Goal: Check status: Check status

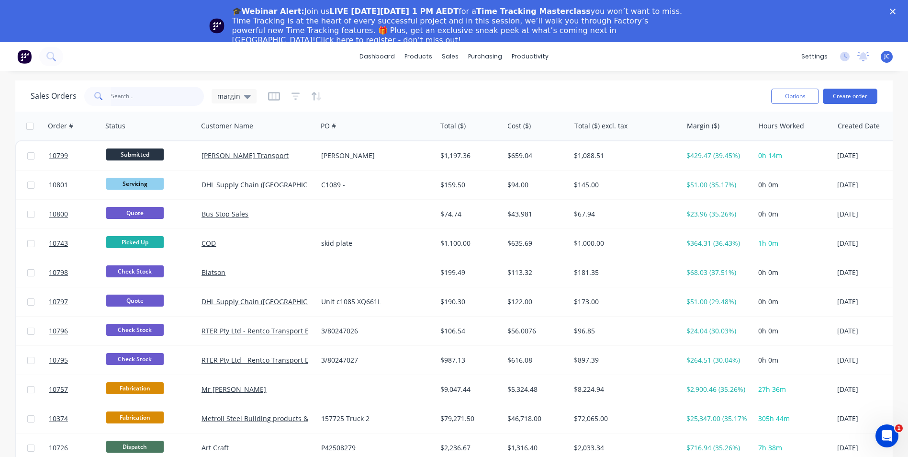
click at [123, 89] on input "text" at bounding box center [157, 96] width 93 height 19
type input "ks"
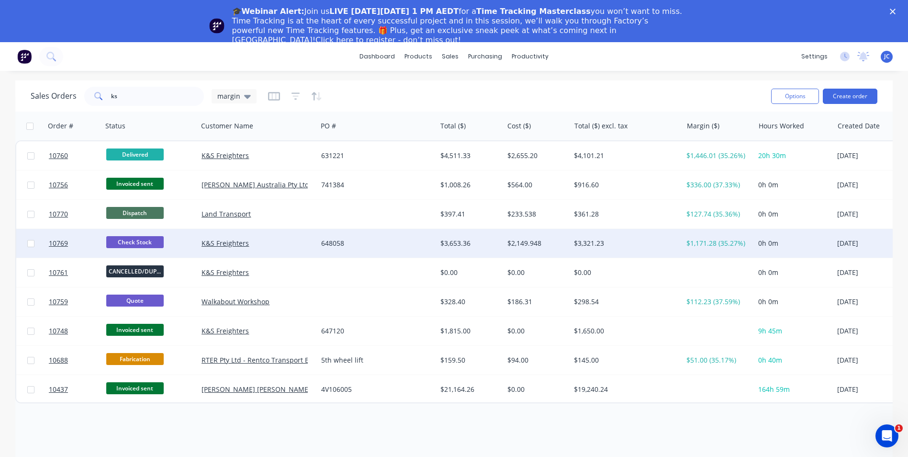
click at [246, 248] on div "K&S Freighters" at bounding box center [257, 243] width 119 height 29
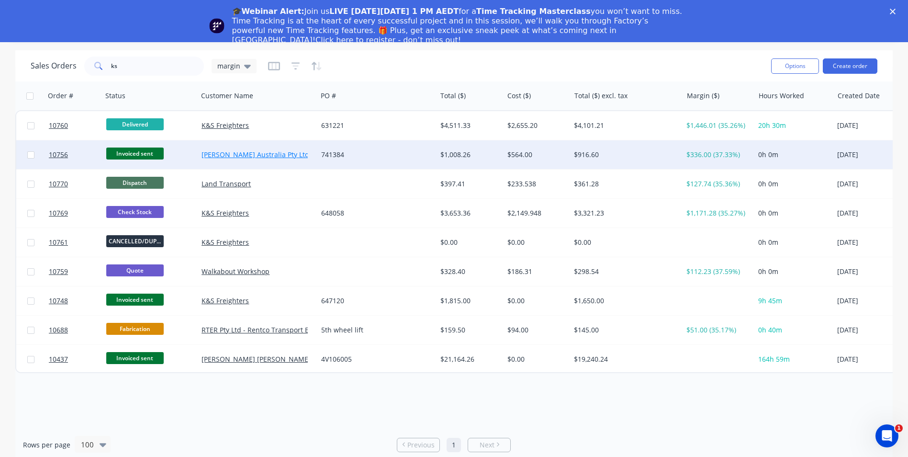
scroll to position [42, 0]
